Goal: Check status: Check status

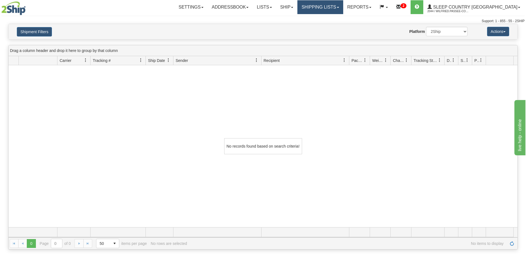
click at [331, 7] on link "Shipping lists" at bounding box center [320, 7] width 46 height 14
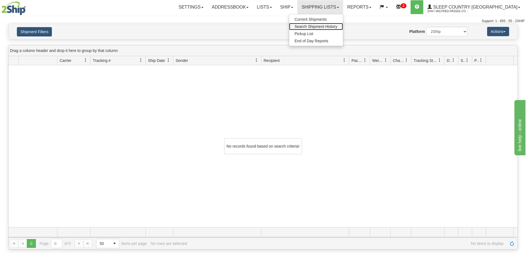
click at [337, 27] on span "Search Shipment History" at bounding box center [316, 26] width 43 height 4
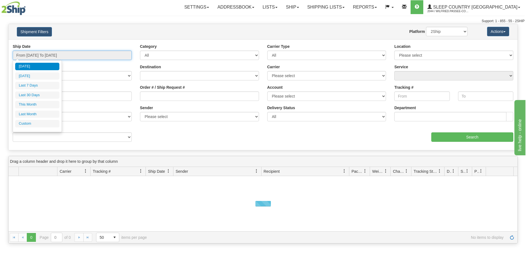
click at [68, 56] on input "From [DATE] To [DATE]" at bounding box center [72, 55] width 119 height 9
click at [54, 95] on li "Last 30 Days" at bounding box center [37, 94] width 44 height 7
type input "From [DATE] To [DATE]"
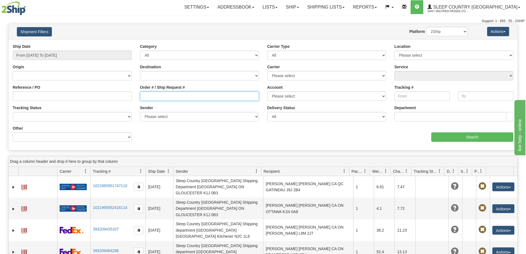
click at [150, 100] on input "Order # / Ship Request #" at bounding box center [199, 95] width 119 height 9
paste input "9000I083750"
type input "9000I083750"
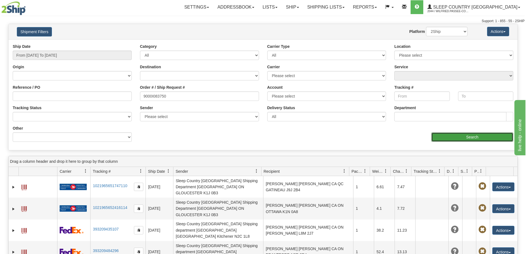
drag, startPoint x: 441, startPoint y: 138, endPoint x: 439, endPoint y: 138, distance: 2.8
click at [439, 138] on input "Search" at bounding box center [472, 136] width 82 height 9
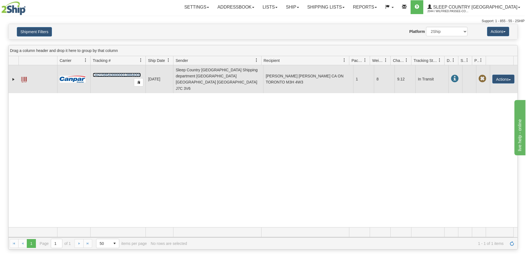
click at [112, 73] on link "D421585430000013884001" at bounding box center [117, 75] width 48 height 4
